Goal: Check status

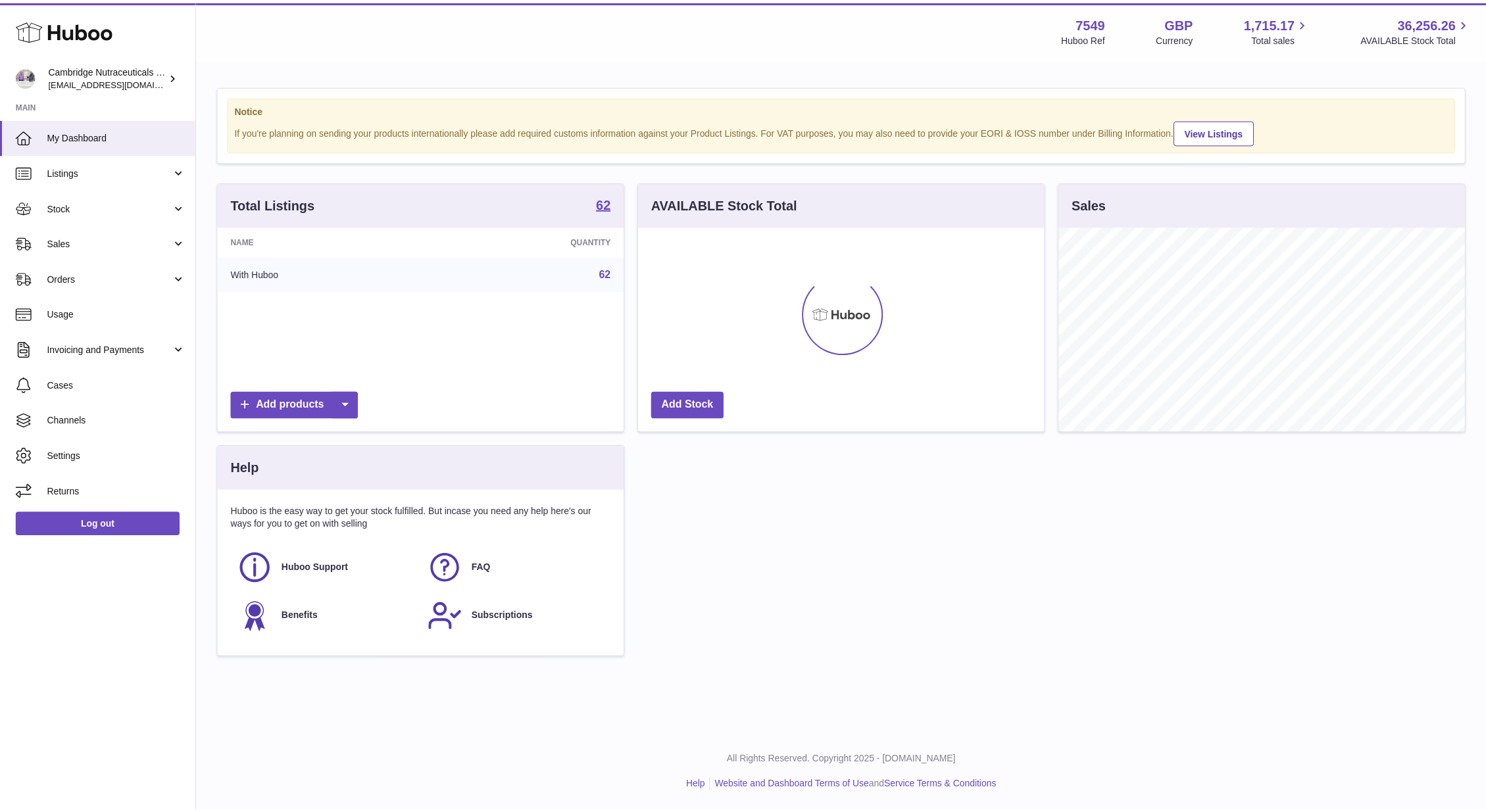
scroll to position [657273, 657328]
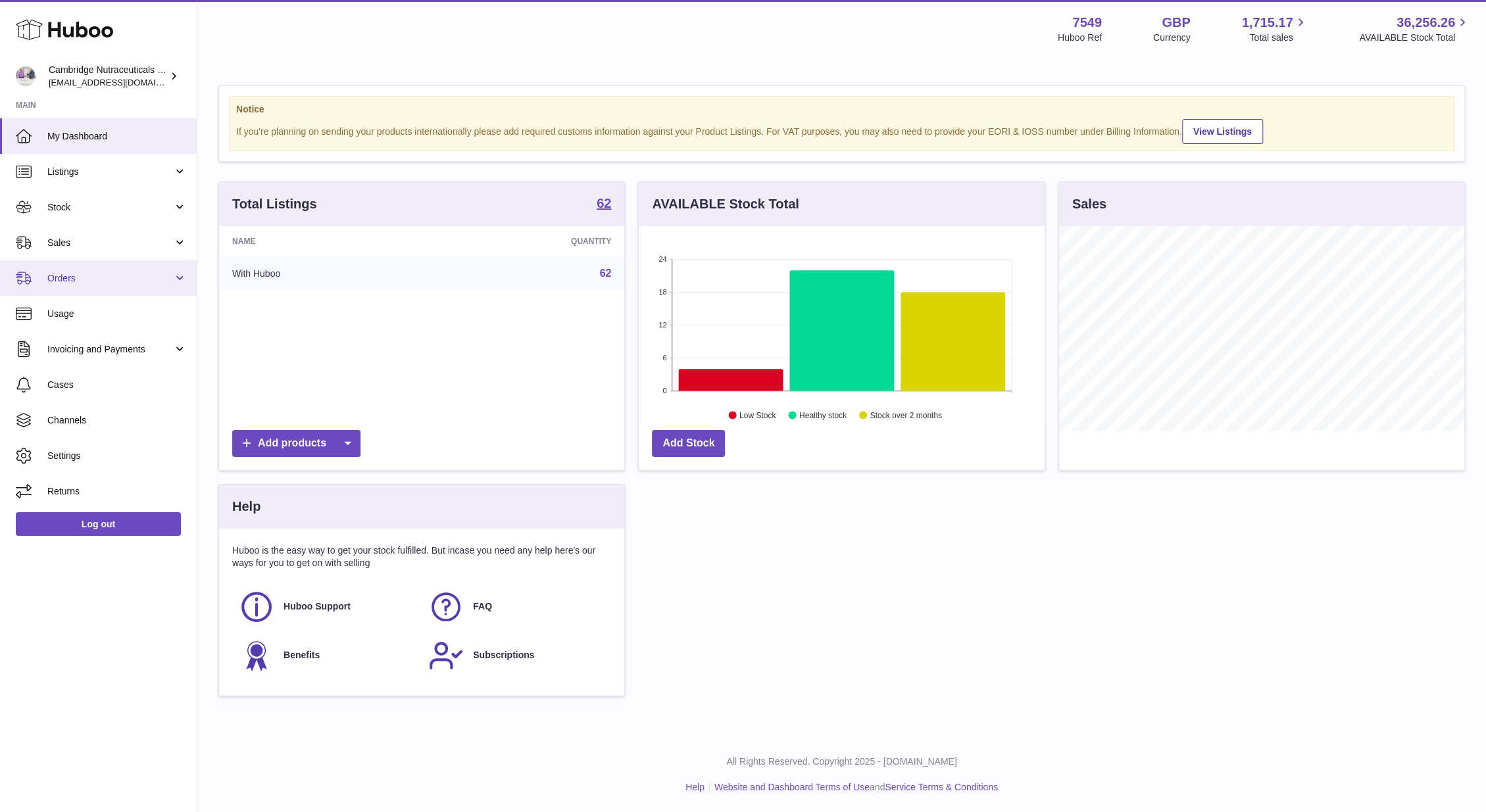
click at [122, 282] on span "Orders" at bounding box center [110, 279] width 125 height 12
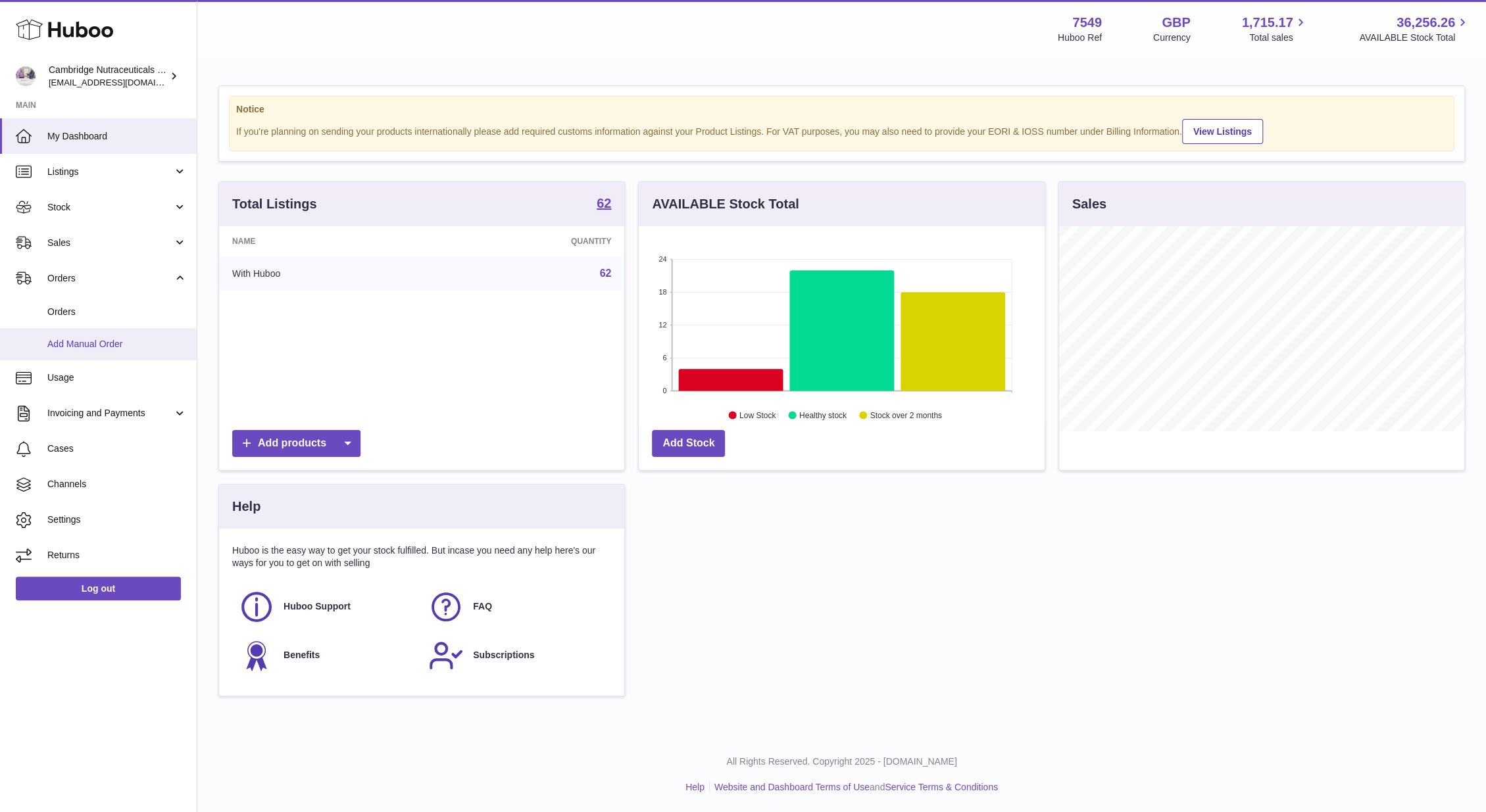
click at [98, 336] on link "Add Manual Order" at bounding box center [98, 343] width 197 height 32
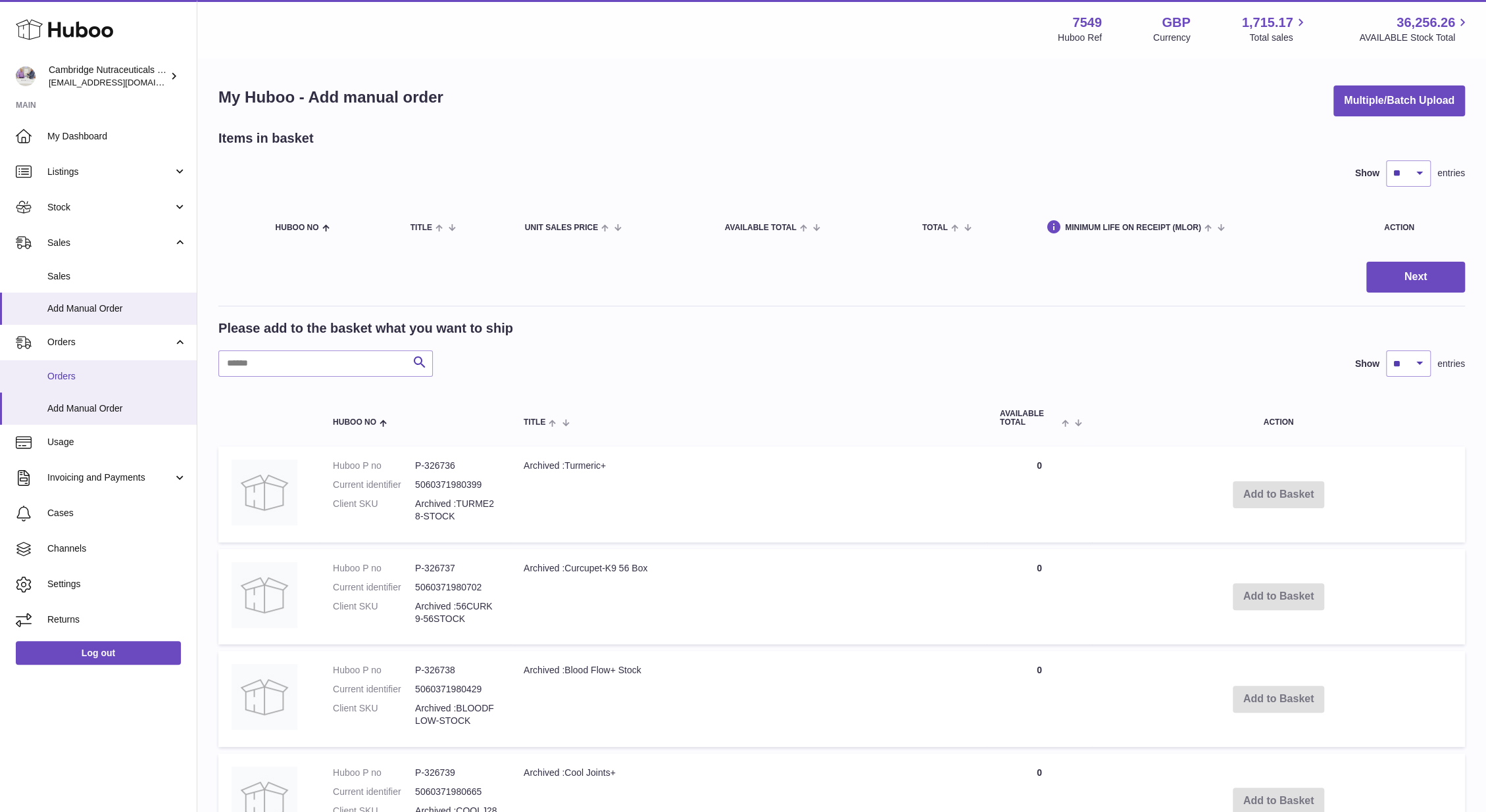
click at [95, 376] on span "Orders" at bounding box center [117, 376] width 139 height 12
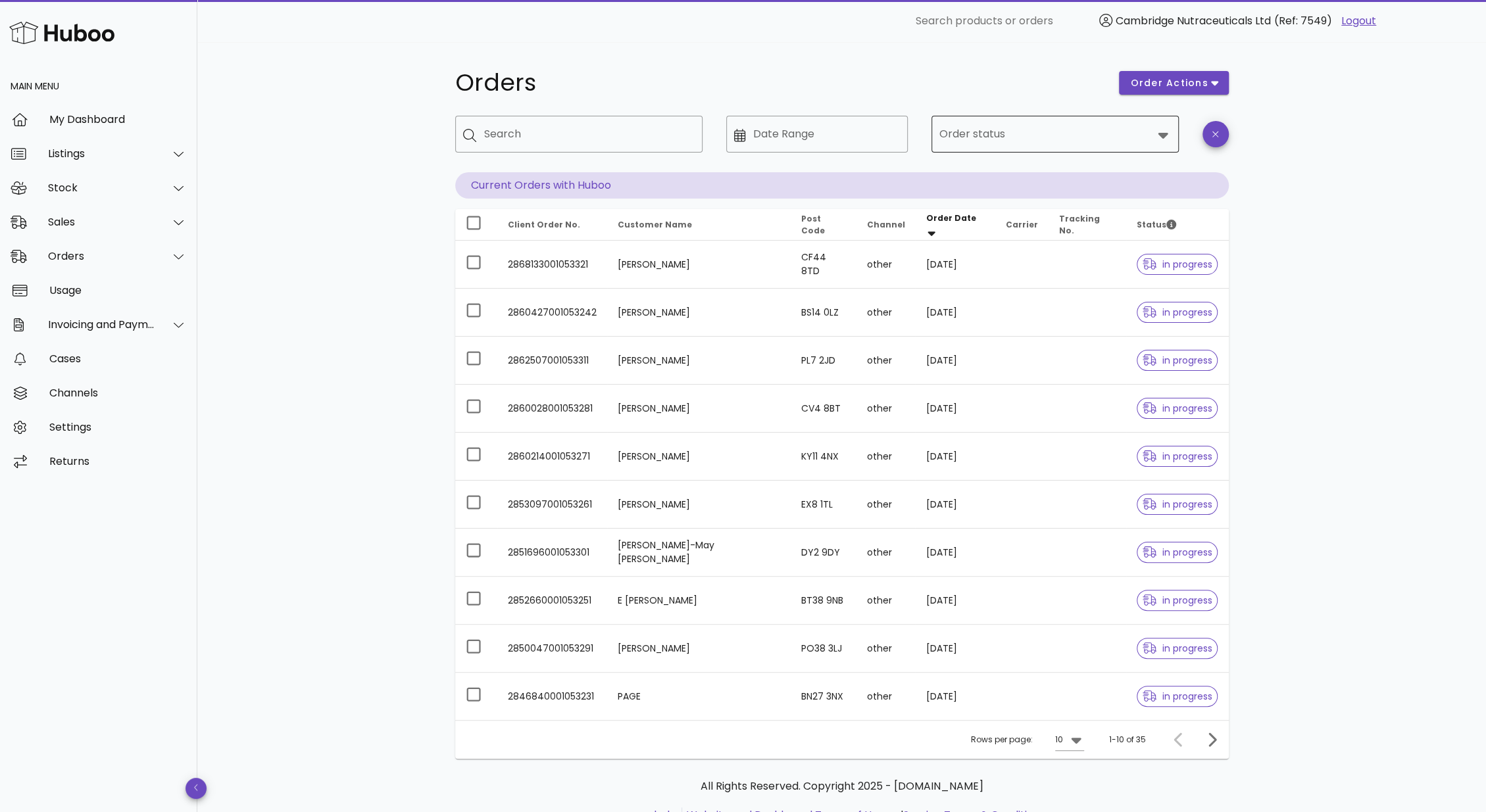
click at [1170, 142] on div "​ Order status" at bounding box center [1055, 134] width 248 height 37
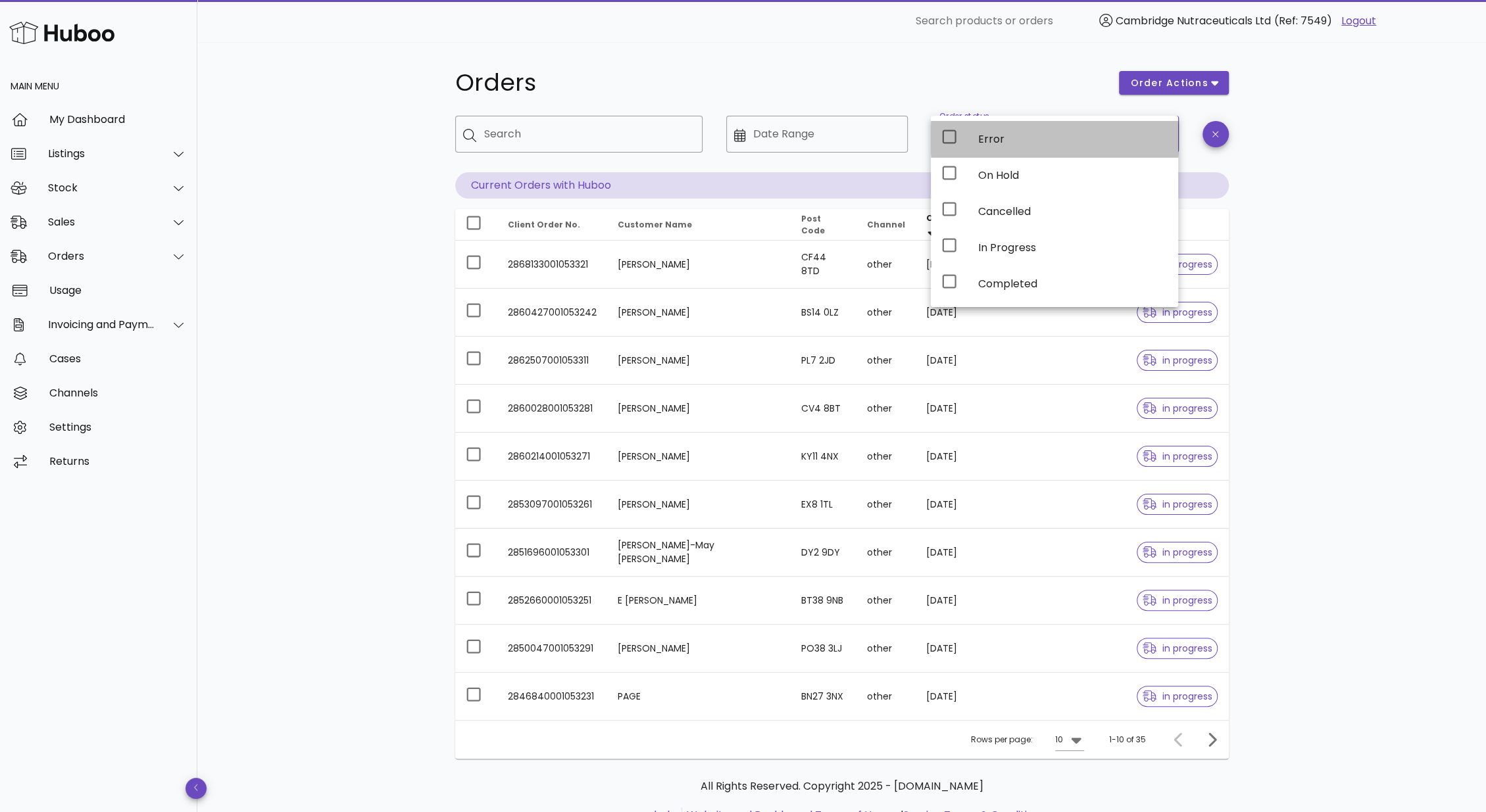
click at [1084, 156] on div "Error" at bounding box center [1055, 139] width 248 height 36
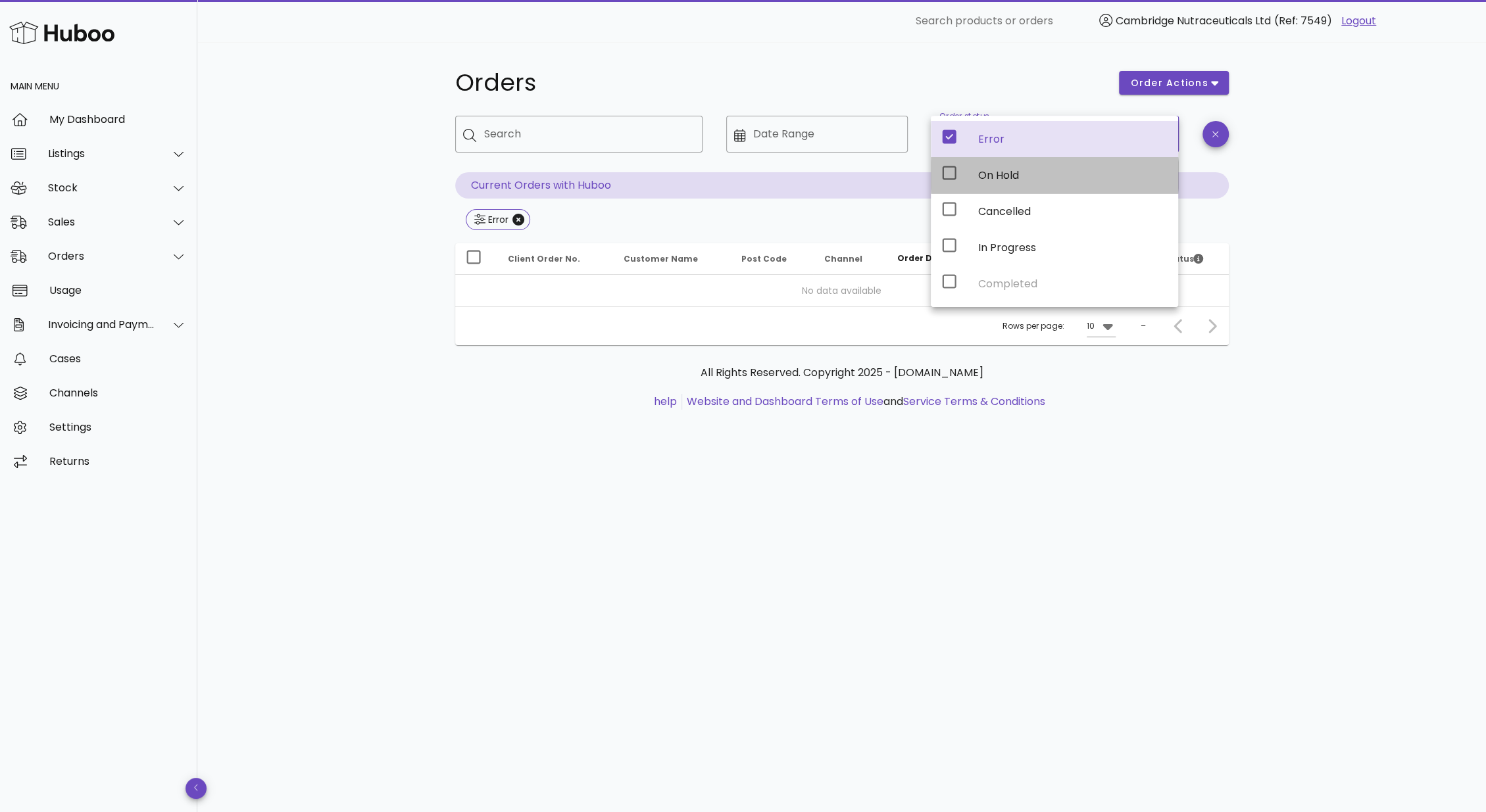
click at [1061, 179] on div "On Hold" at bounding box center [1072, 175] width 189 height 12
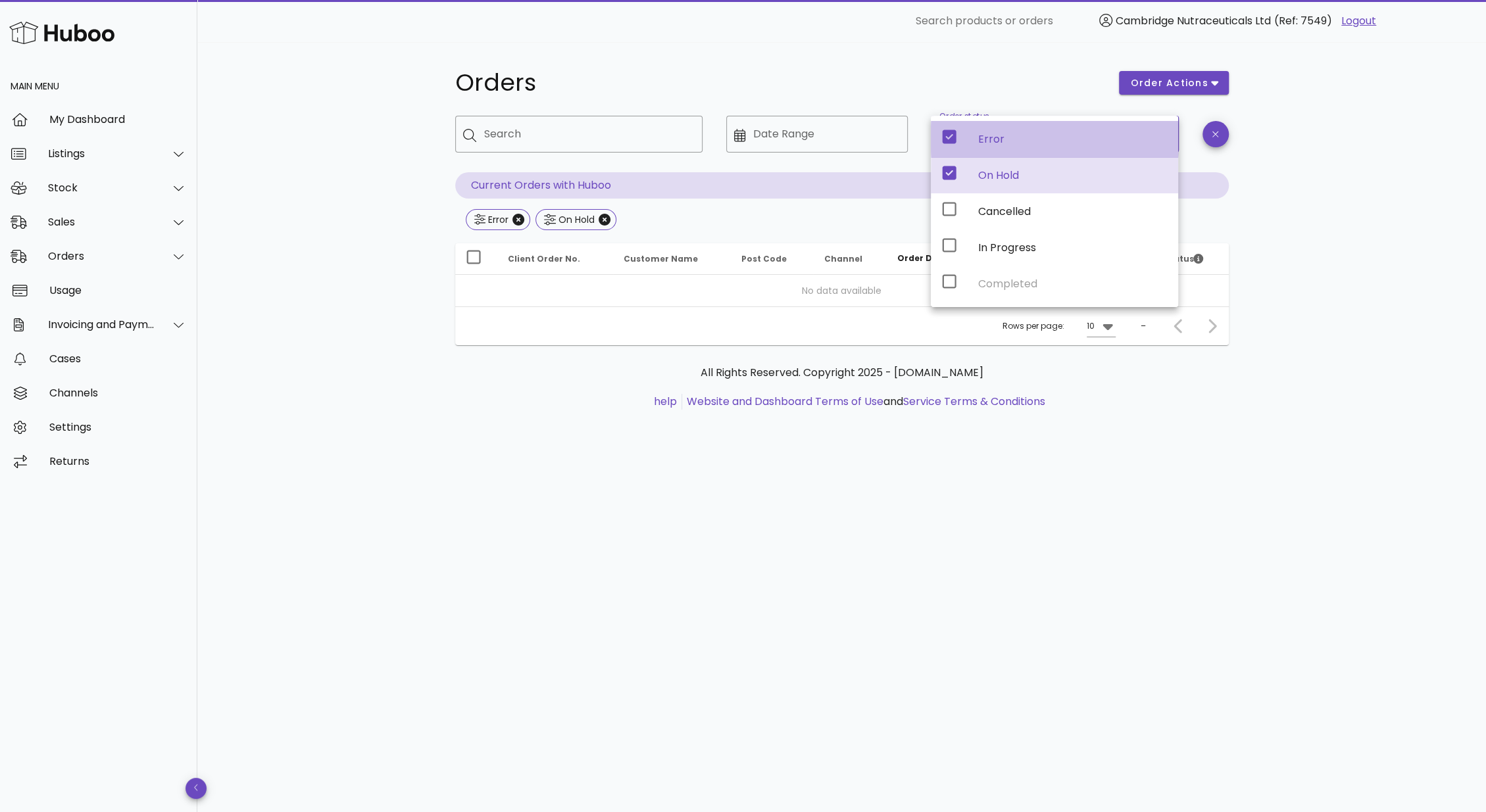
click at [949, 135] on icon at bounding box center [949, 137] width 14 height 14
click at [947, 139] on icon at bounding box center [949, 137] width 14 height 14
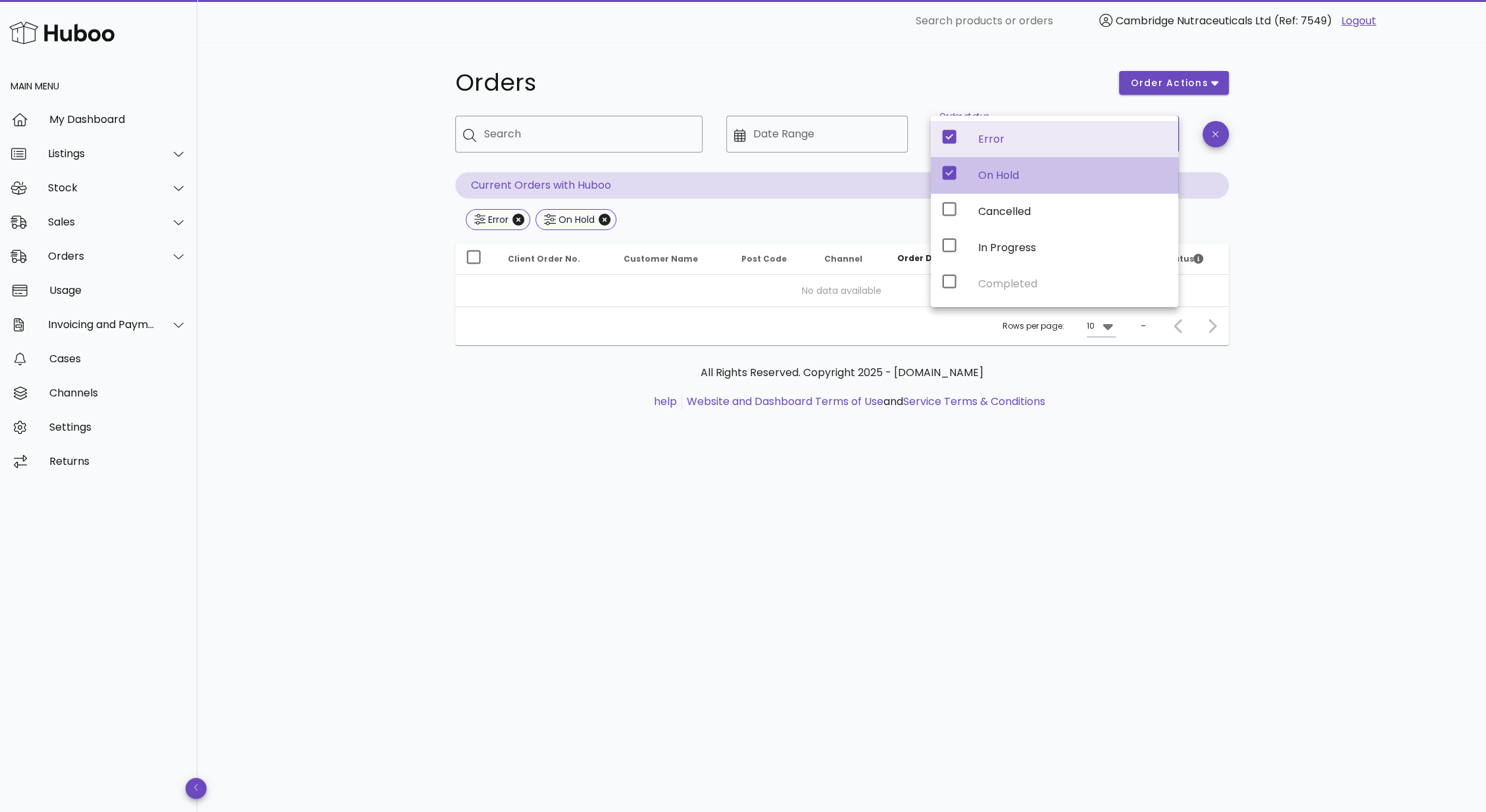
click at [948, 173] on icon at bounding box center [949, 173] width 16 height 16
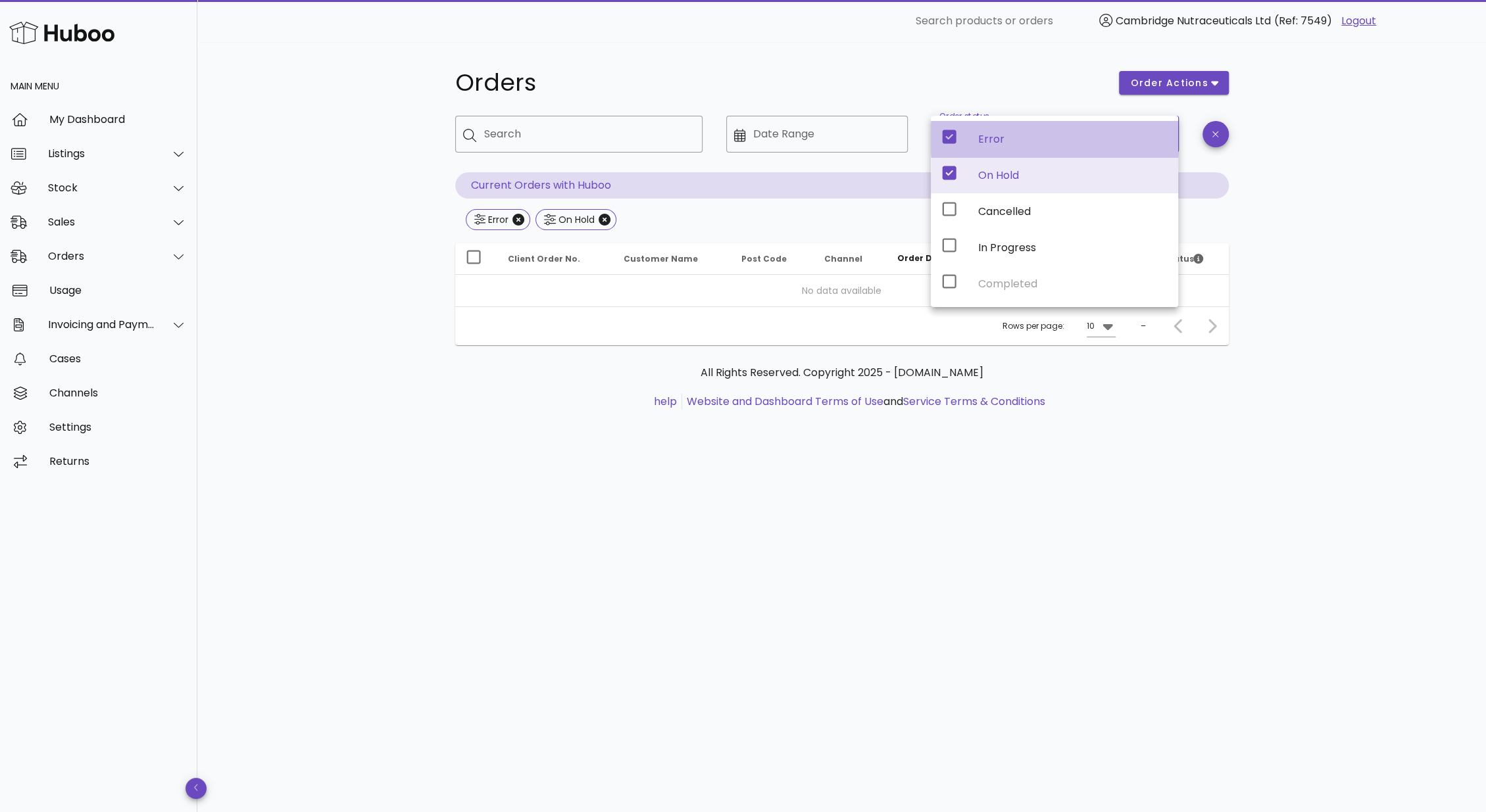
click at [947, 135] on icon at bounding box center [949, 137] width 14 height 14
click at [513, 218] on icon "Close" at bounding box center [518, 219] width 12 height 12
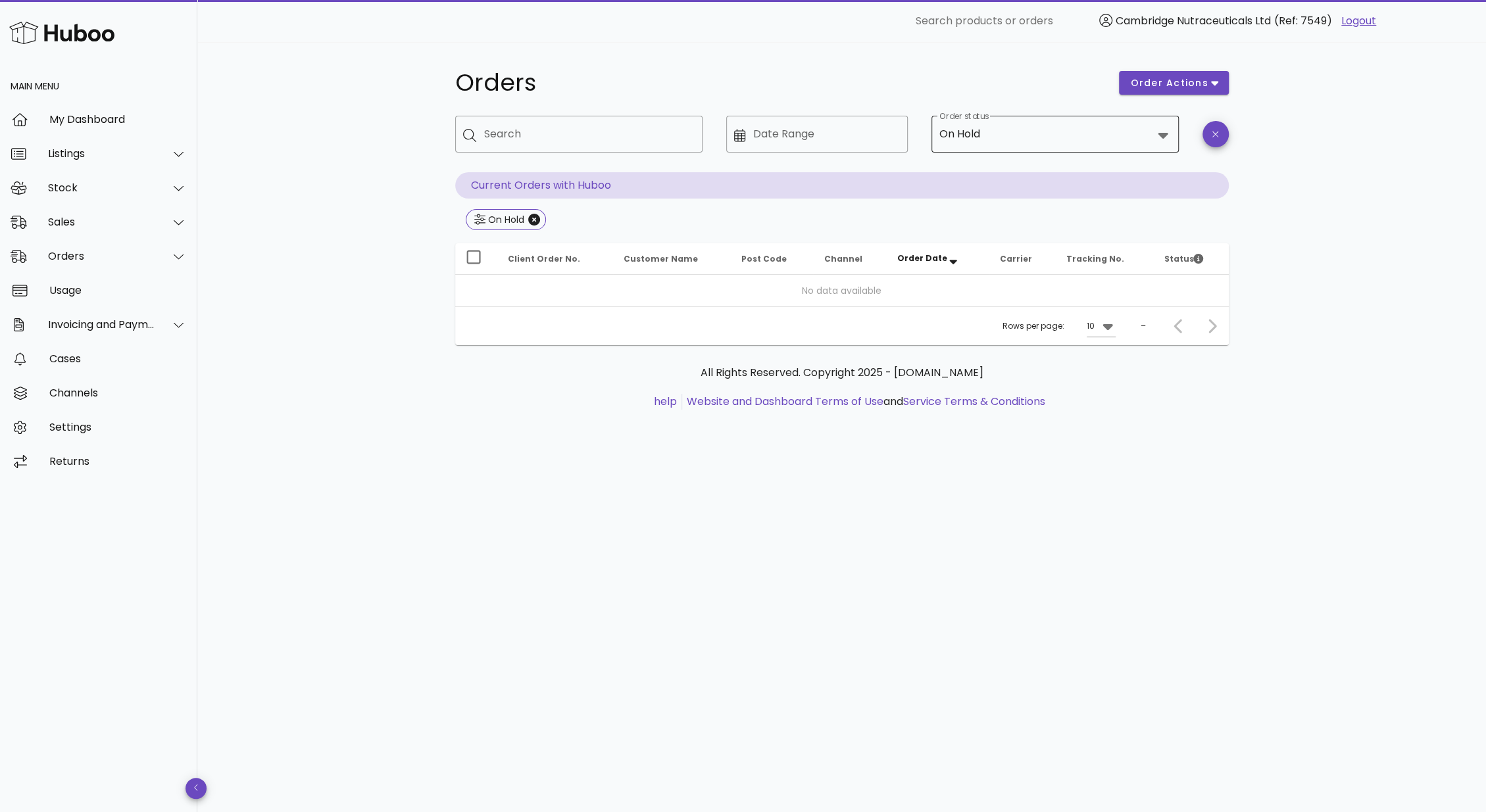
click at [1167, 135] on icon at bounding box center [1163, 135] width 16 height 16
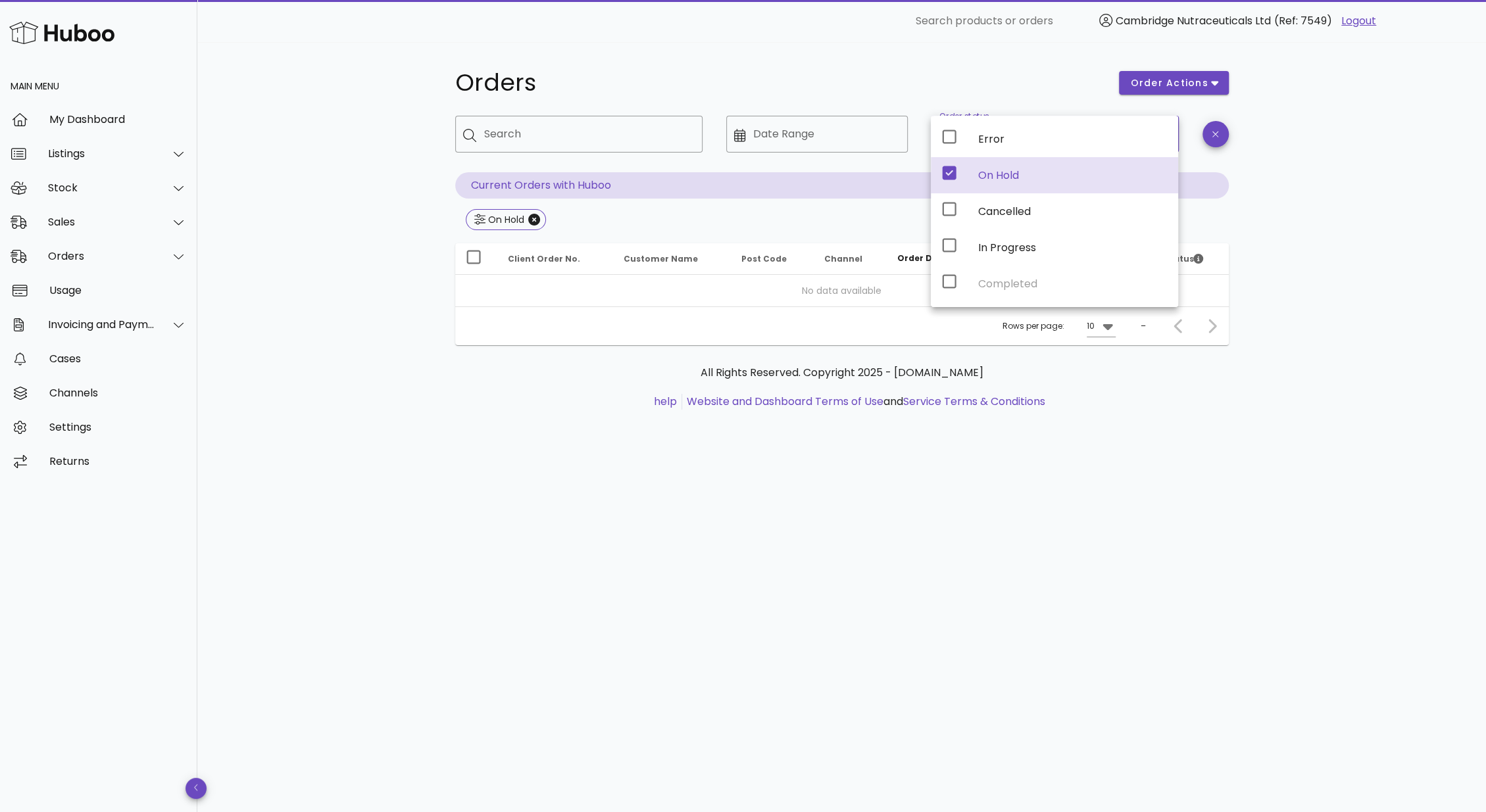
click at [1220, 149] on div at bounding box center [1216, 144] width 42 height 72
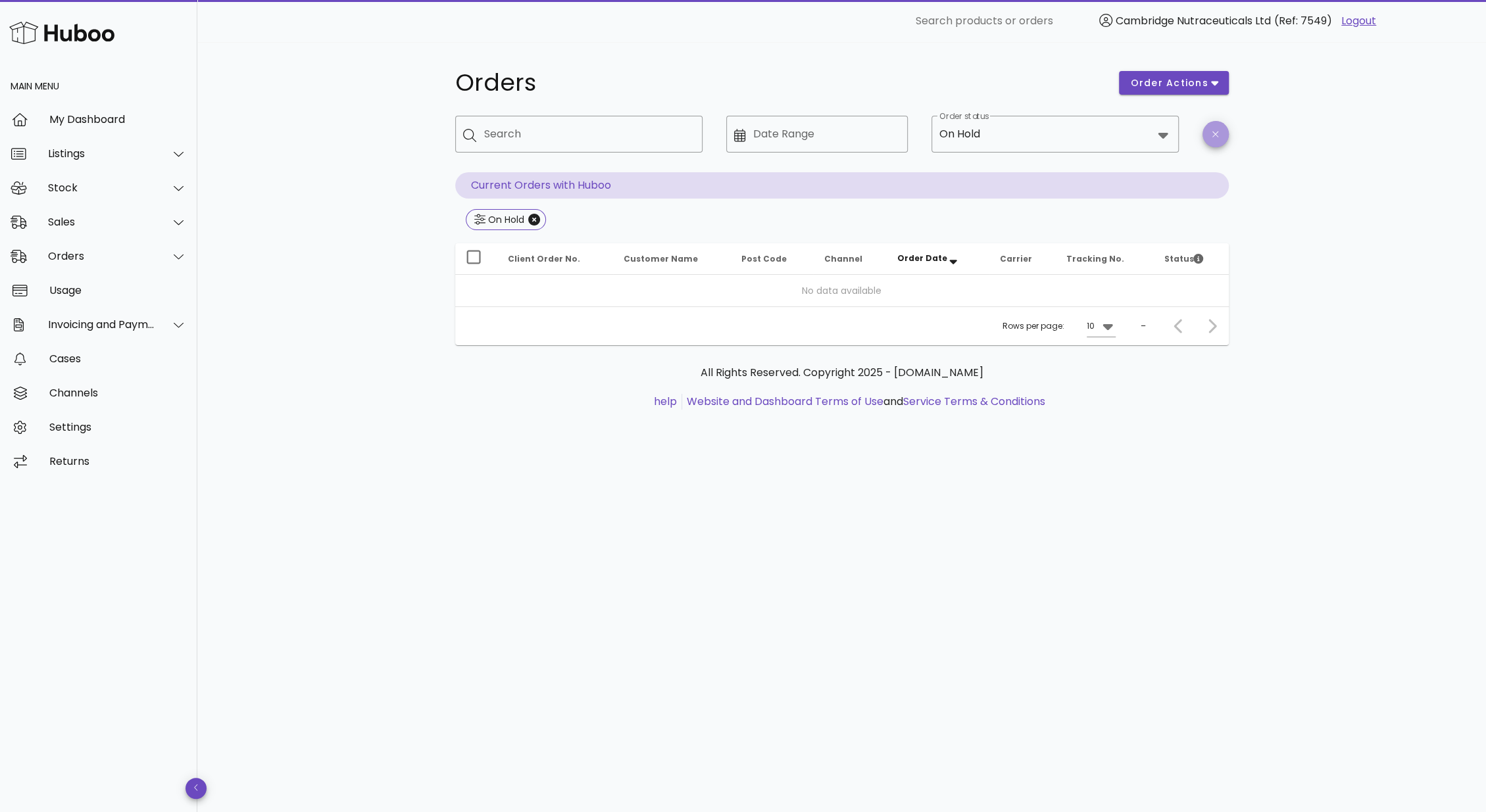
click at [1217, 128] on button "button" at bounding box center [1216, 134] width 26 height 26
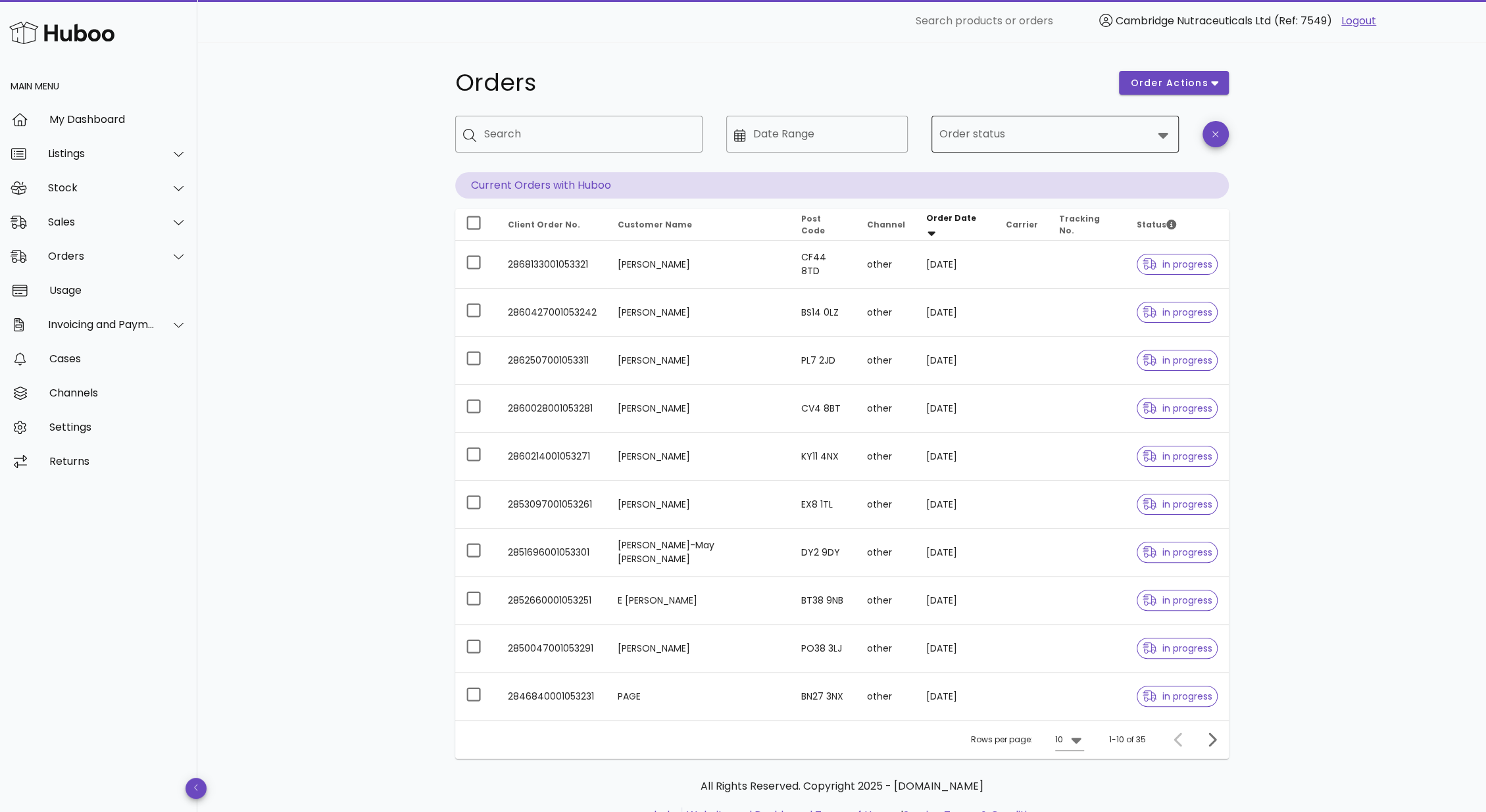
click at [1155, 130] on icon at bounding box center [1163, 135] width 16 height 16
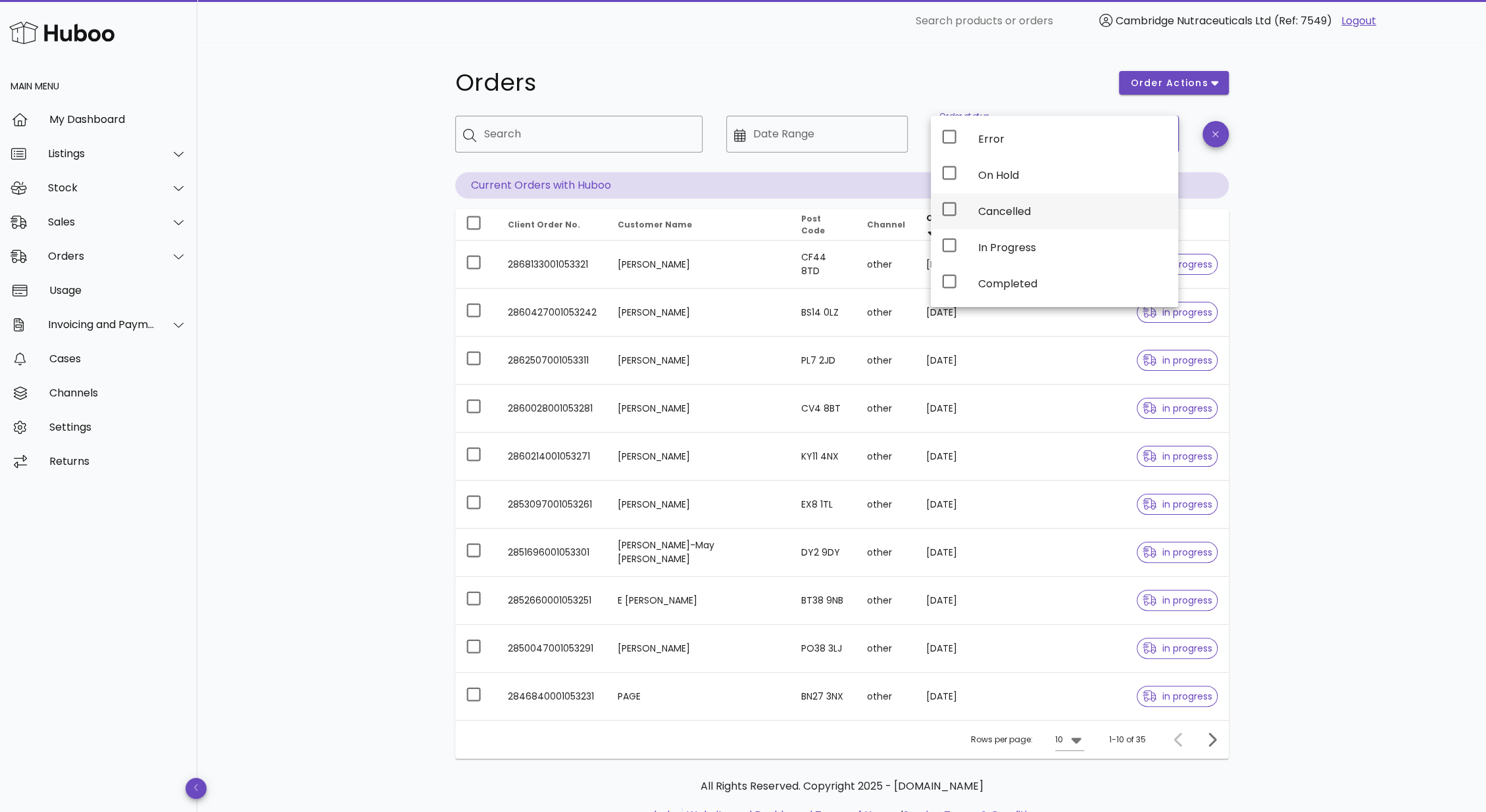
click at [1047, 223] on div "Cancelled" at bounding box center [1072, 211] width 189 height 28
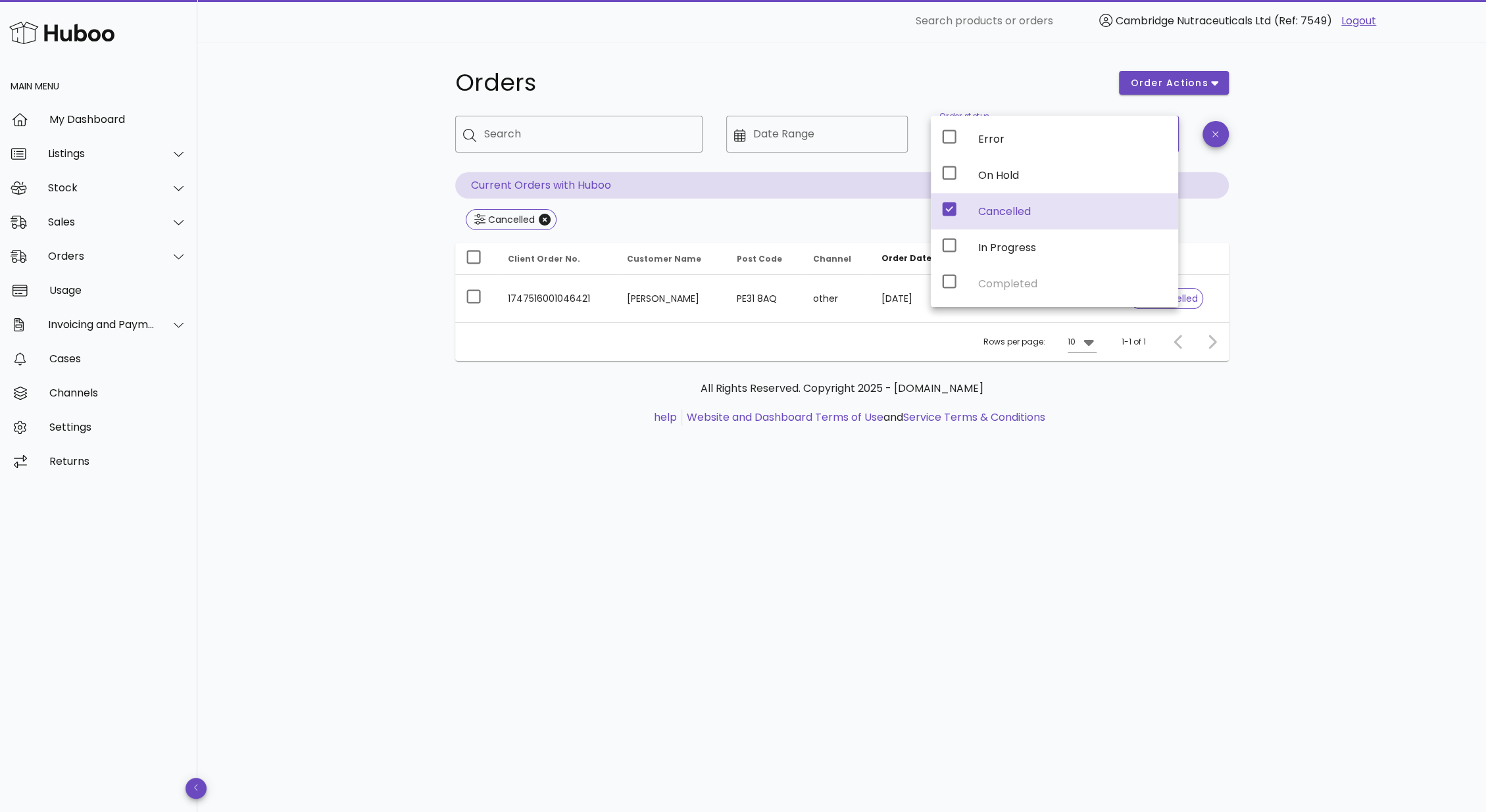
click at [528, 483] on div "Orders order actions ​ Search ​ Date Range ​ Order status Cancelled Current Ord…" at bounding box center [841, 427] width 1288 height 770
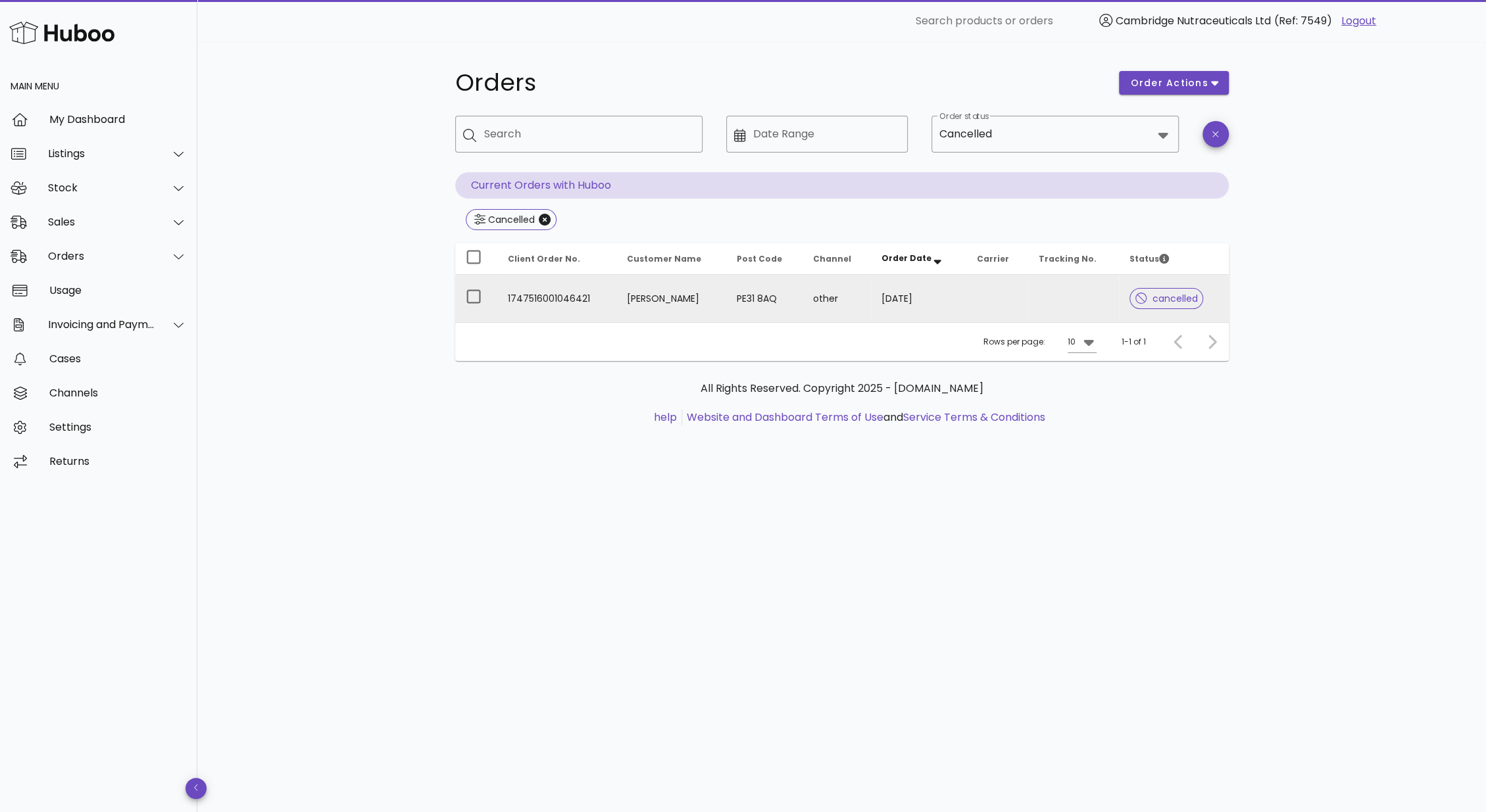
click at [565, 304] on td "1747516001046421" at bounding box center [556, 298] width 119 height 47
